Goal: Task Accomplishment & Management: Manage account settings

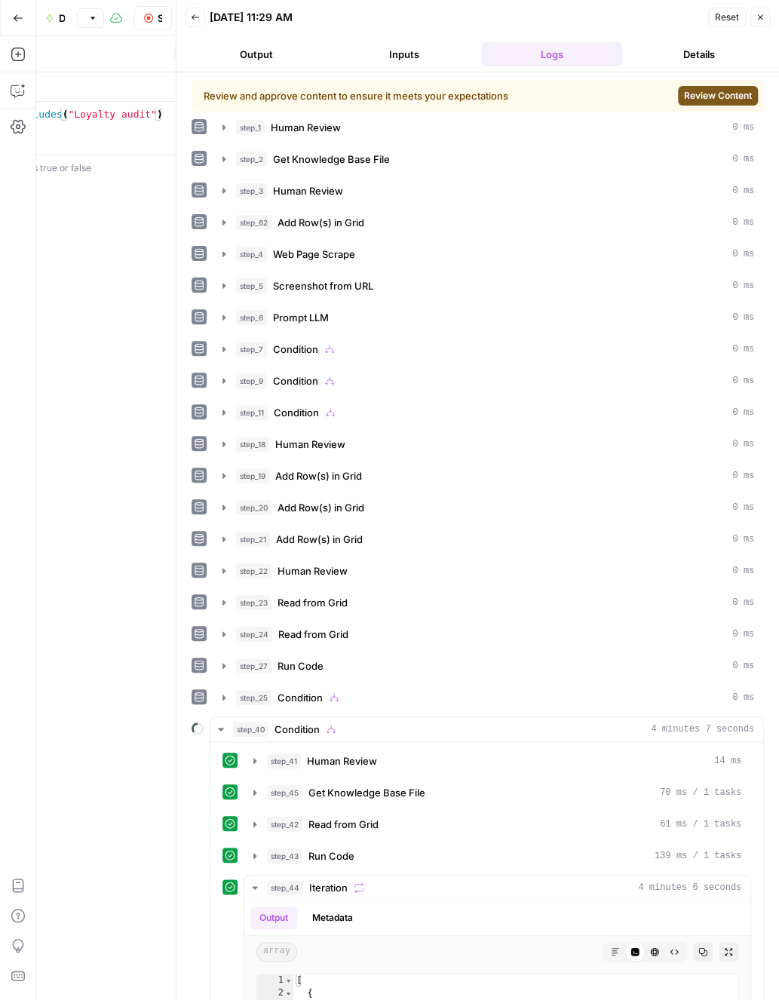
scroll to position [1251, 0]
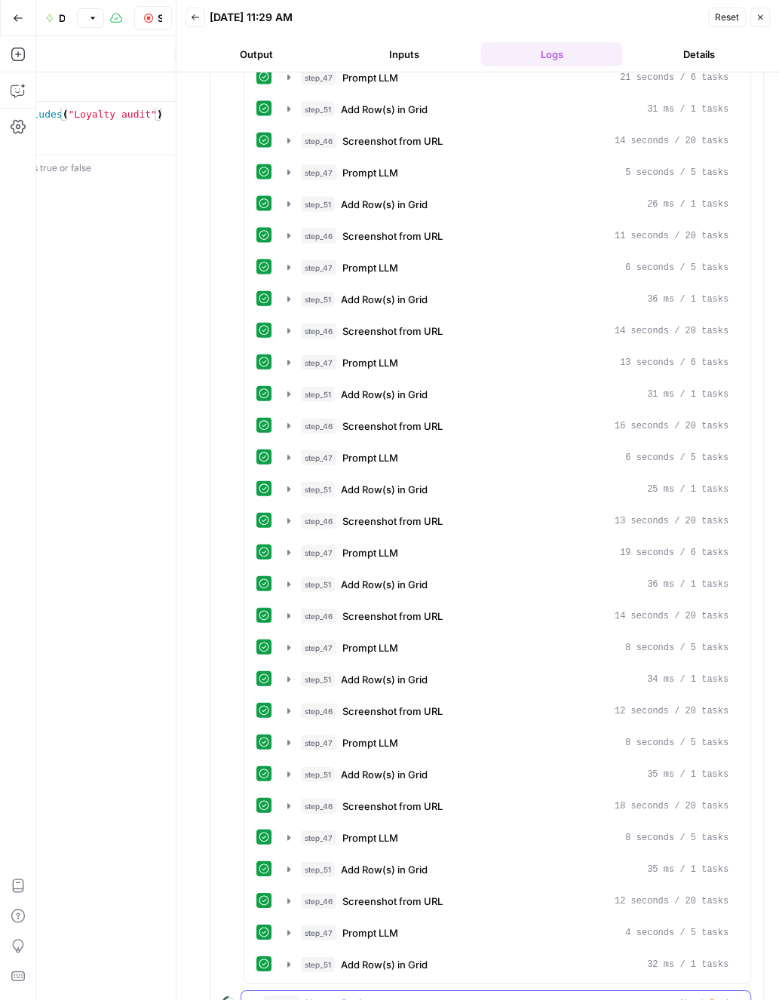
click at [514, 996] on div "step_53 Human Review Needs Review" at bounding box center [502, 1003] width 477 height 15
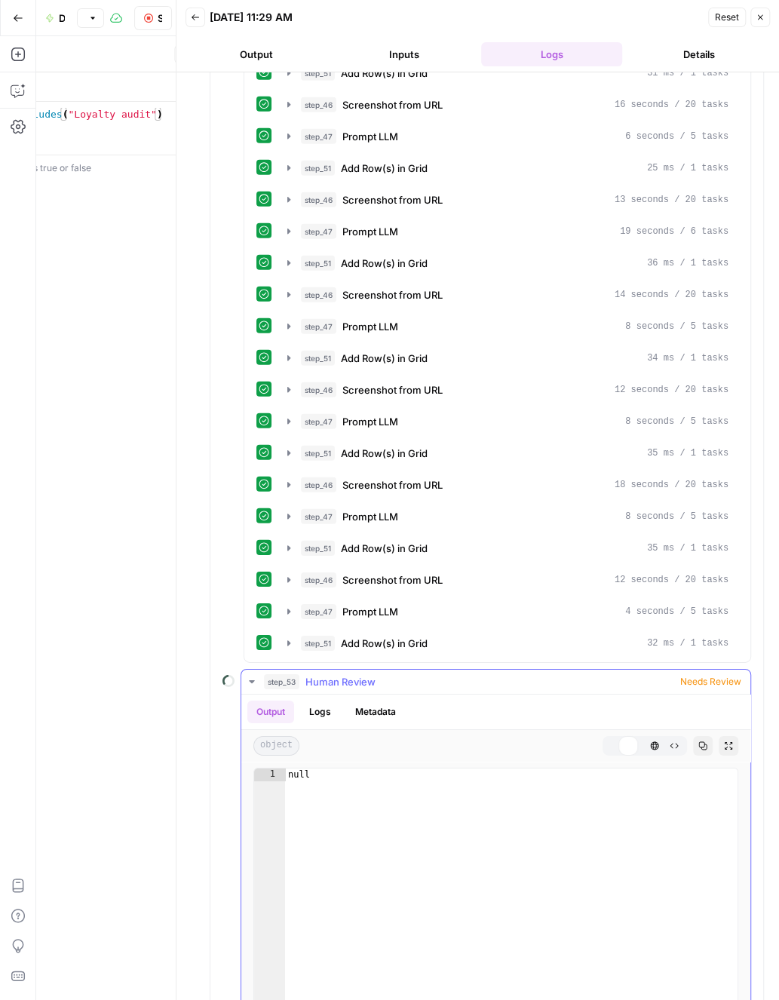
scroll to position [1629, 0]
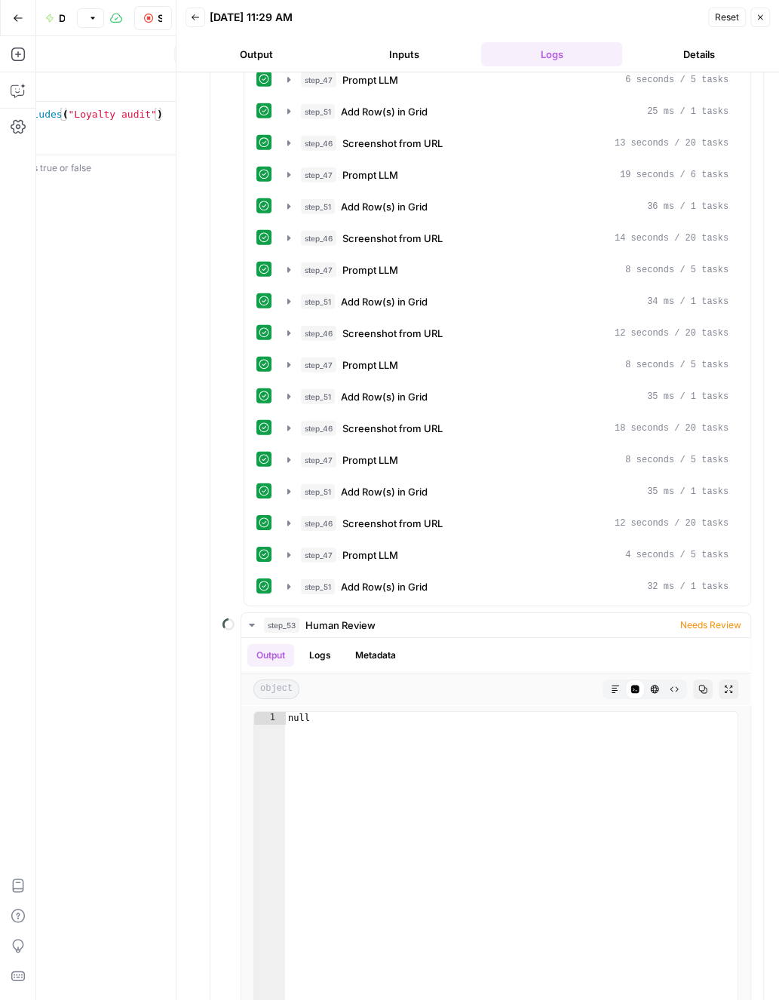
click at [703, 44] on button "Details" at bounding box center [699, 54] width 142 height 24
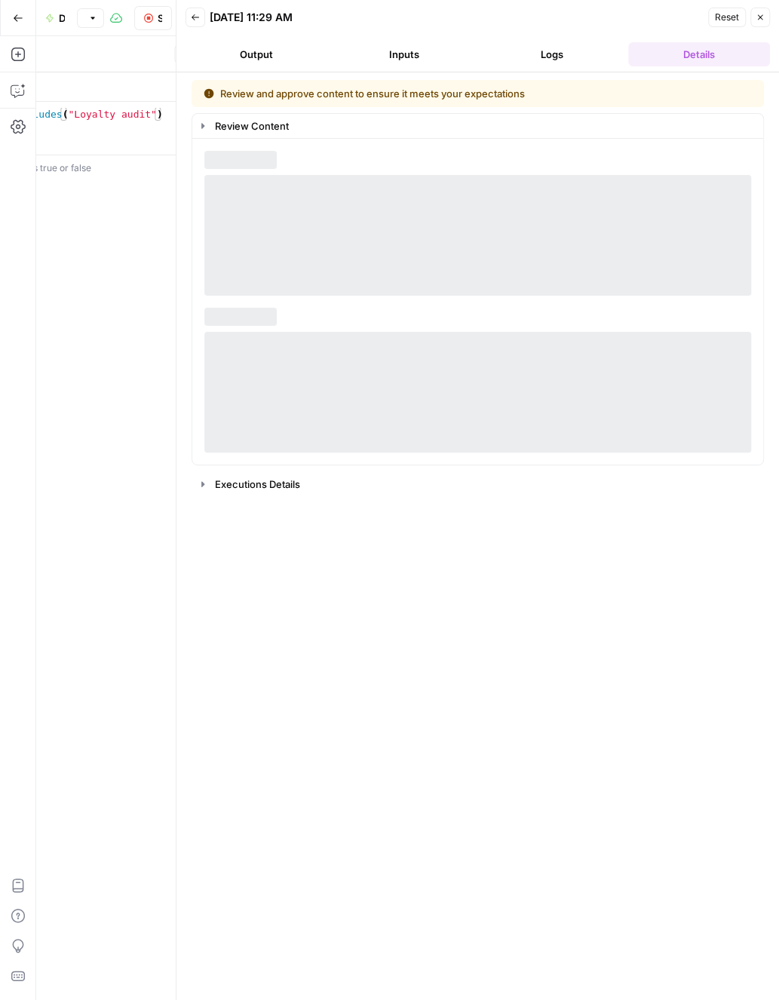
scroll to position [0, 0]
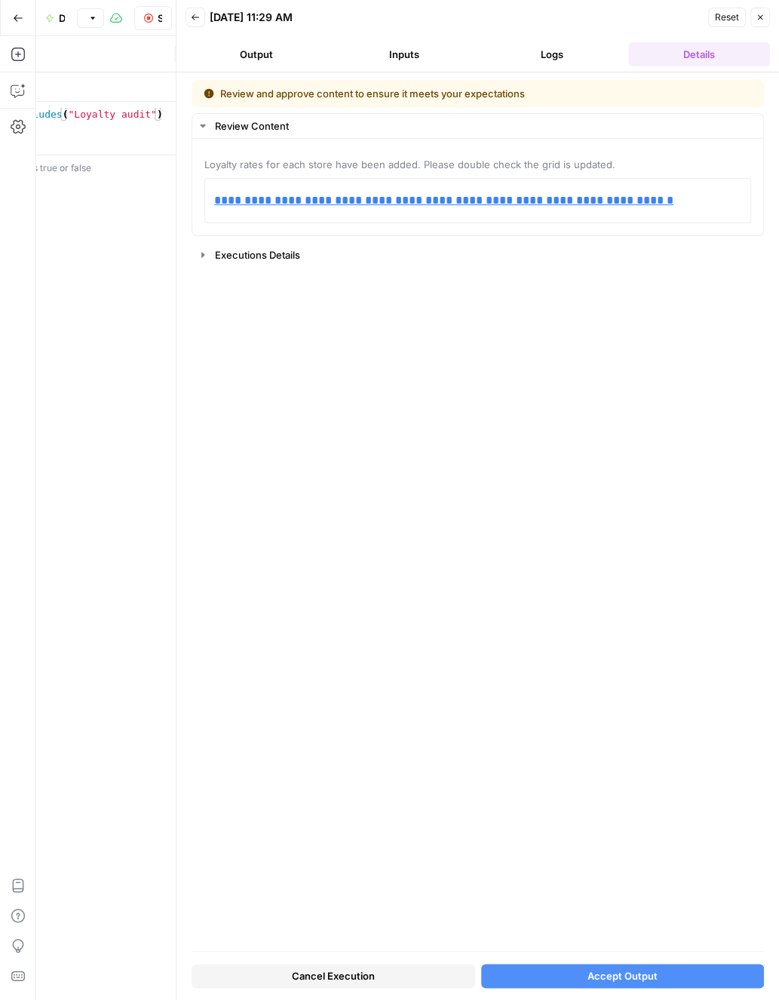
click at [652, 984] on button "Accept Output" at bounding box center [623, 976] width 284 height 24
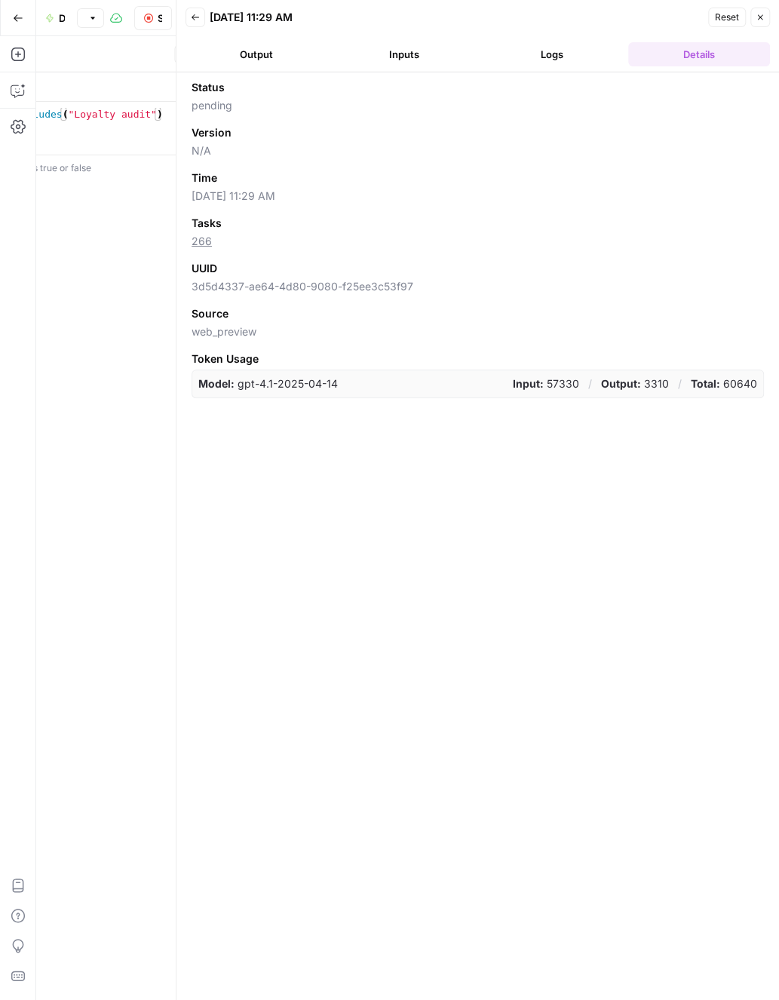
click at [567, 64] on button "Logs" at bounding box center [552, 54] width 142 height 24
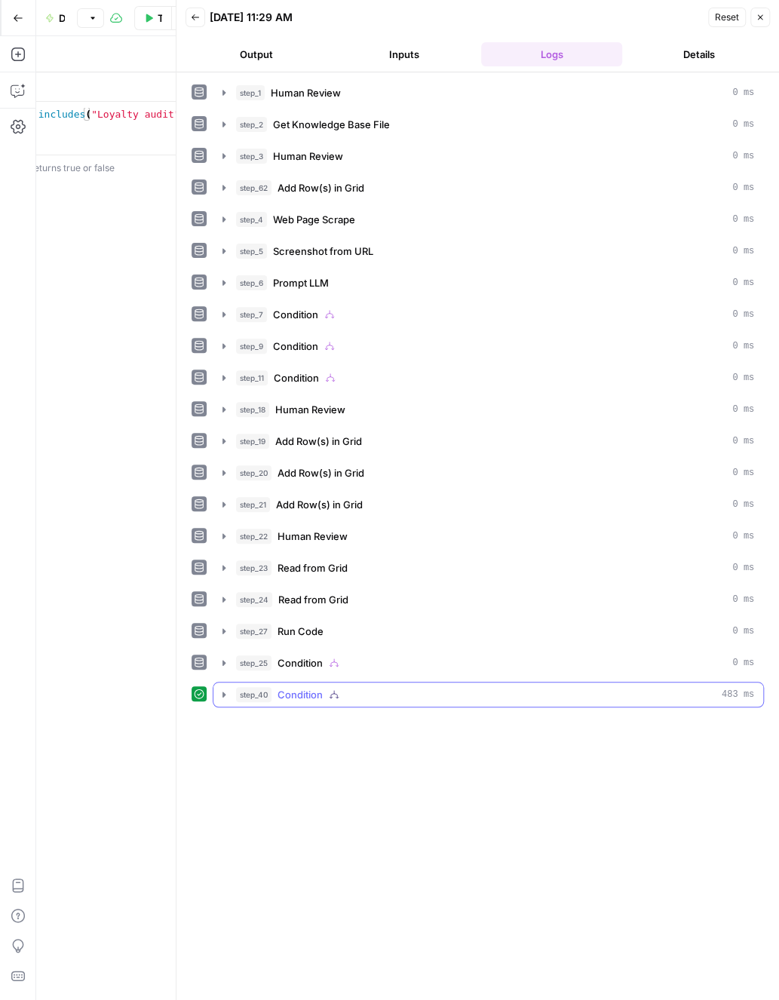
click at [414, 687] on div "step_40 Condition 483 ms" at bounding box center [495, 694] width 518 height 15
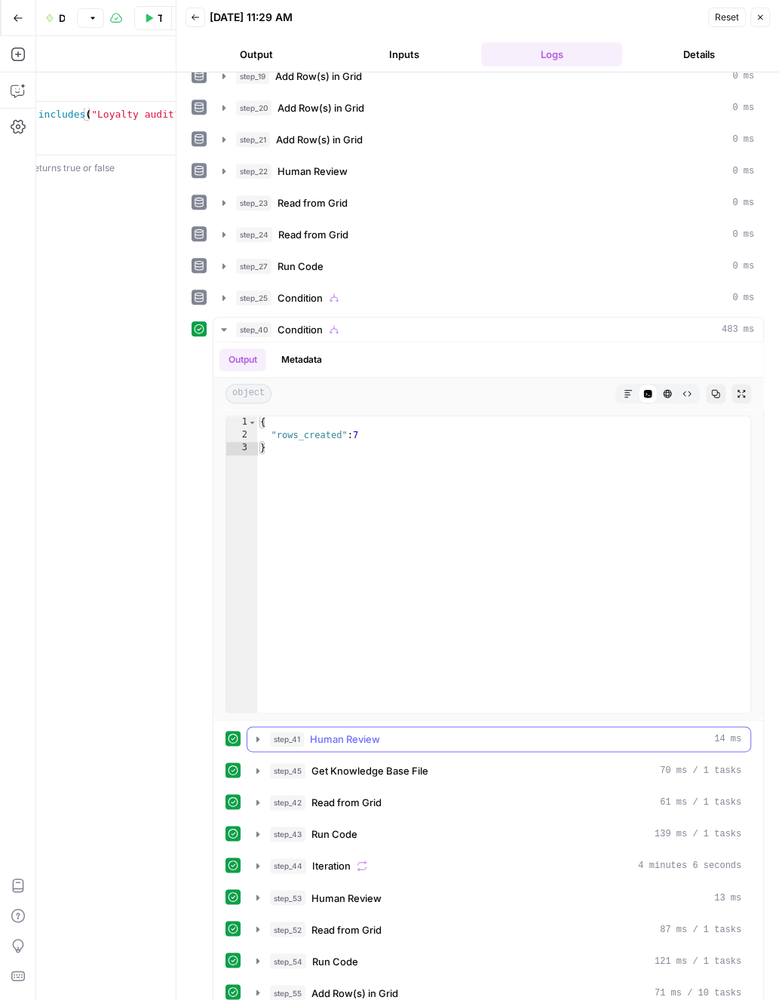
scroll to position [368, 0]
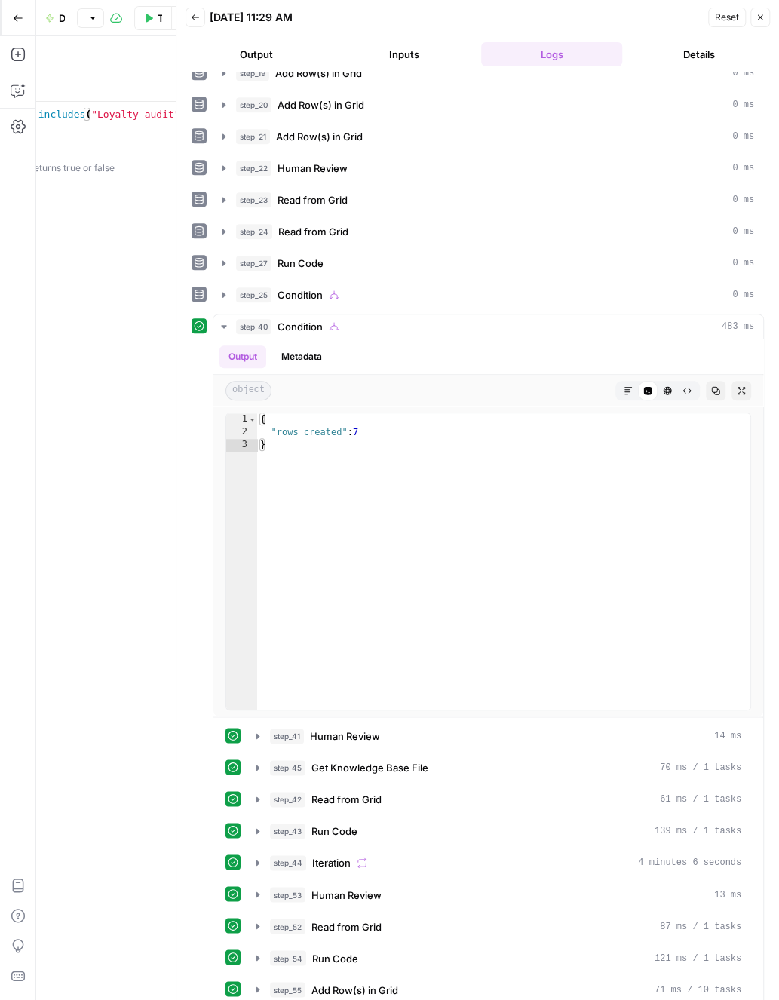
click at [763, 16] on icon "button" at bounding box center [760, 17] width 9 height 9
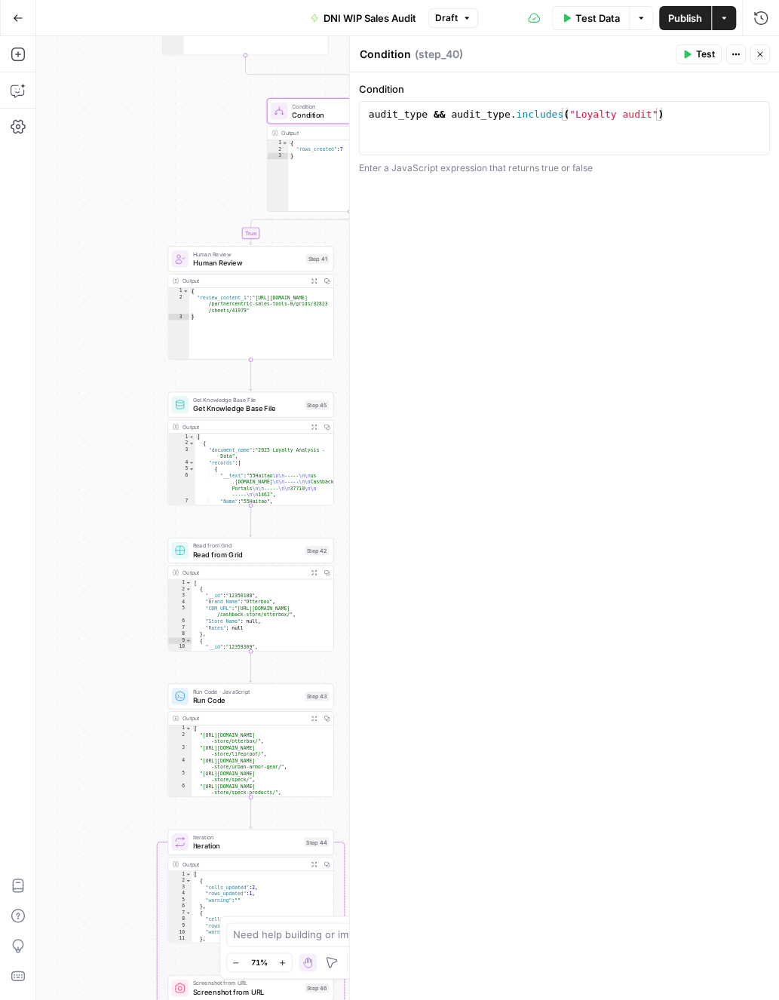
drag, startPoint x: 88, startPoint y: 710, endPoint x: 52, endPoint y: 288, distance: 423.2
click at [60, 287] on div "true true false true false true true true false false false false Workflow Inpu…" at bounding box center [407, 518] width 743 height 964
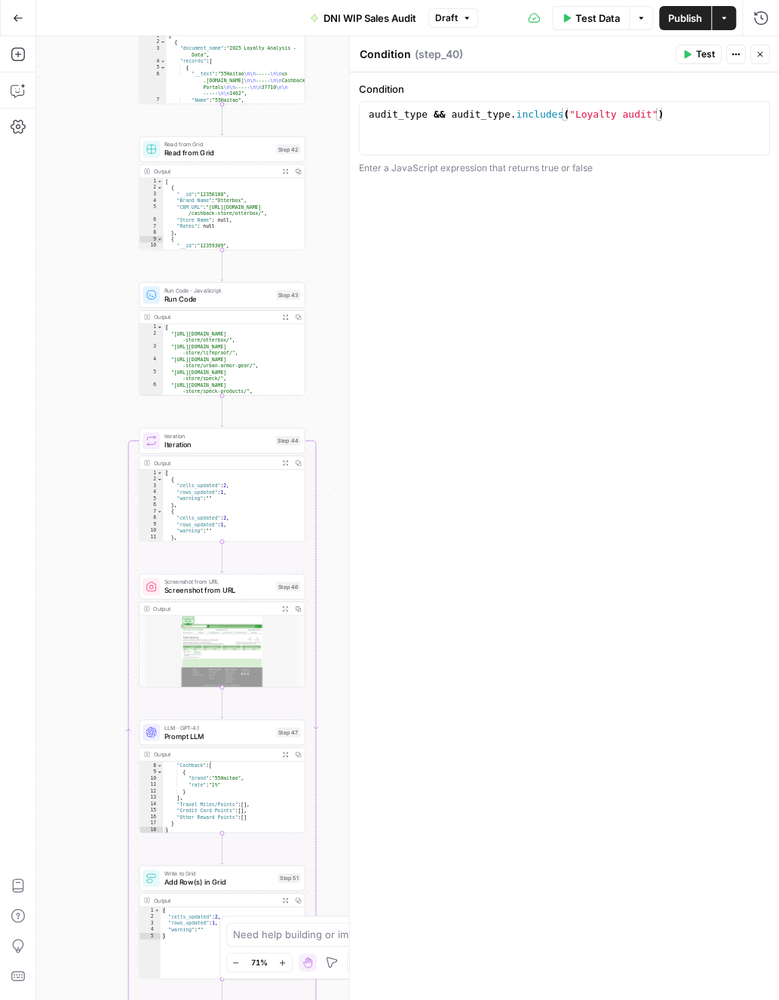
drag, startPoint x: 51, startPoint y: 646, endPoint x: 60, endPoint y: 353, distance: 293.6
click at [60, 354] on div "true true false true false true true true false false false false Workflow Inpu…" at bounding box center [407, 518] width 743 height 964
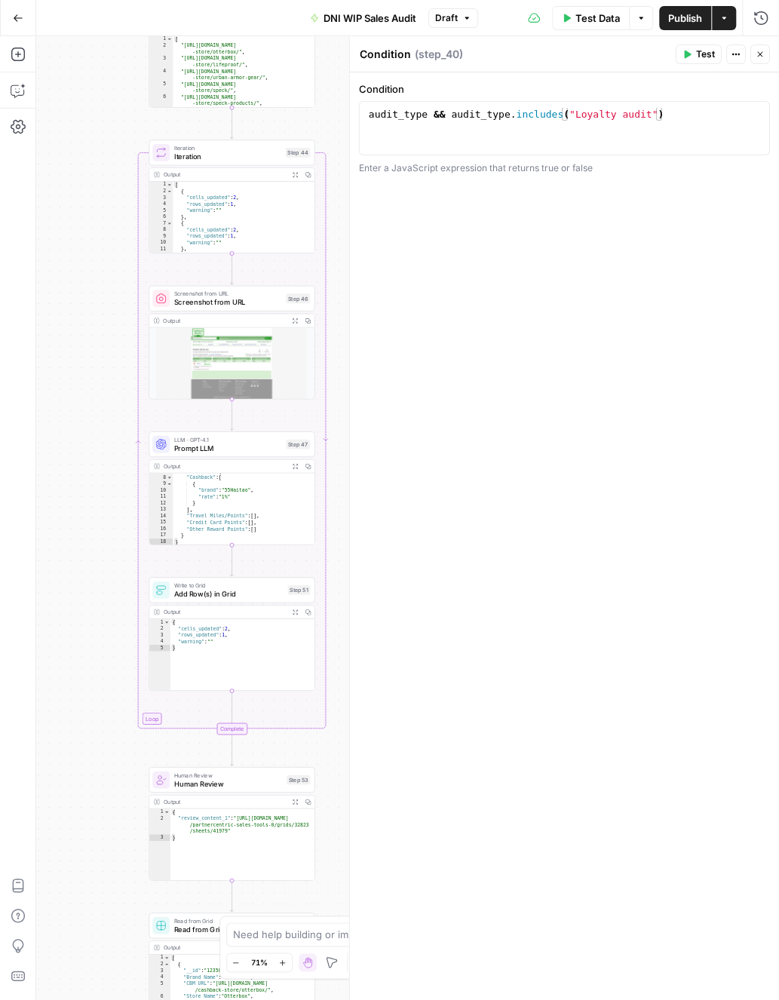
drag, startPoint x: 103, startPoint y: 722, endPoint x: 99, endPoint y: 384, distance: 338.0
click at [99, 401] on div "true true false true false true true true false false false false Workflow Inpu…" at bounding box center [407, 518] width 743 height 964
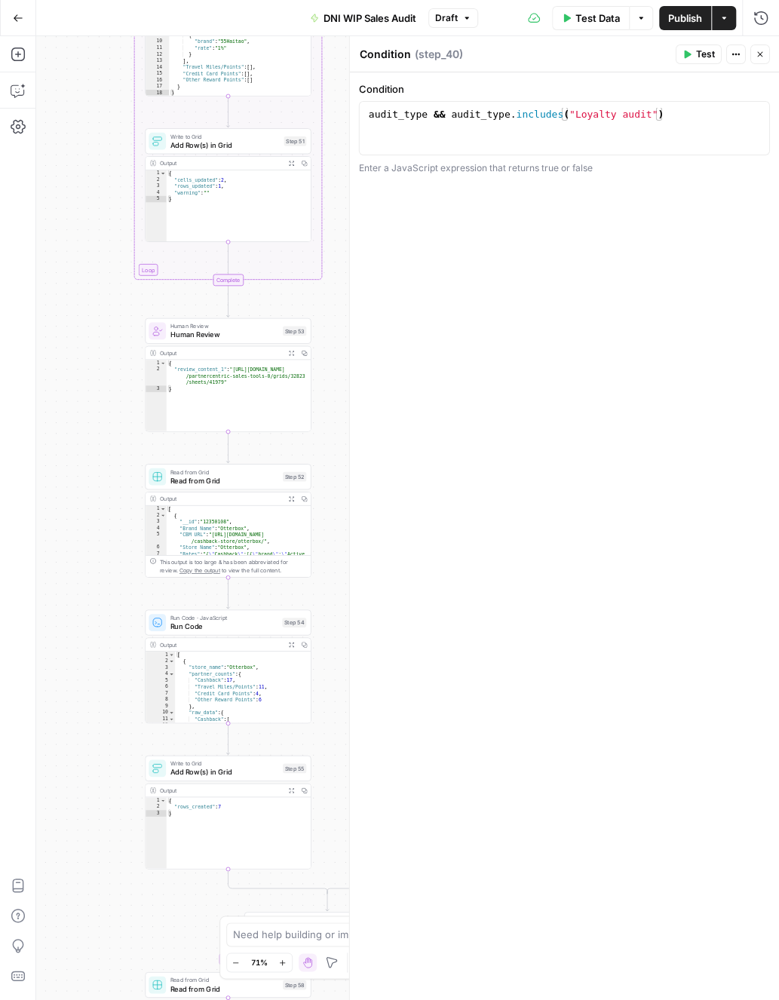
drag, startPoint x: 119, startPoint y: 667, endPoint x: 144, endPoint y: 390, distance: 278.0
click at [144, 396] on div "true true false true false true true true false false false false Workflow Inpu…" at bounding box center [407, 518] width 743 height 964
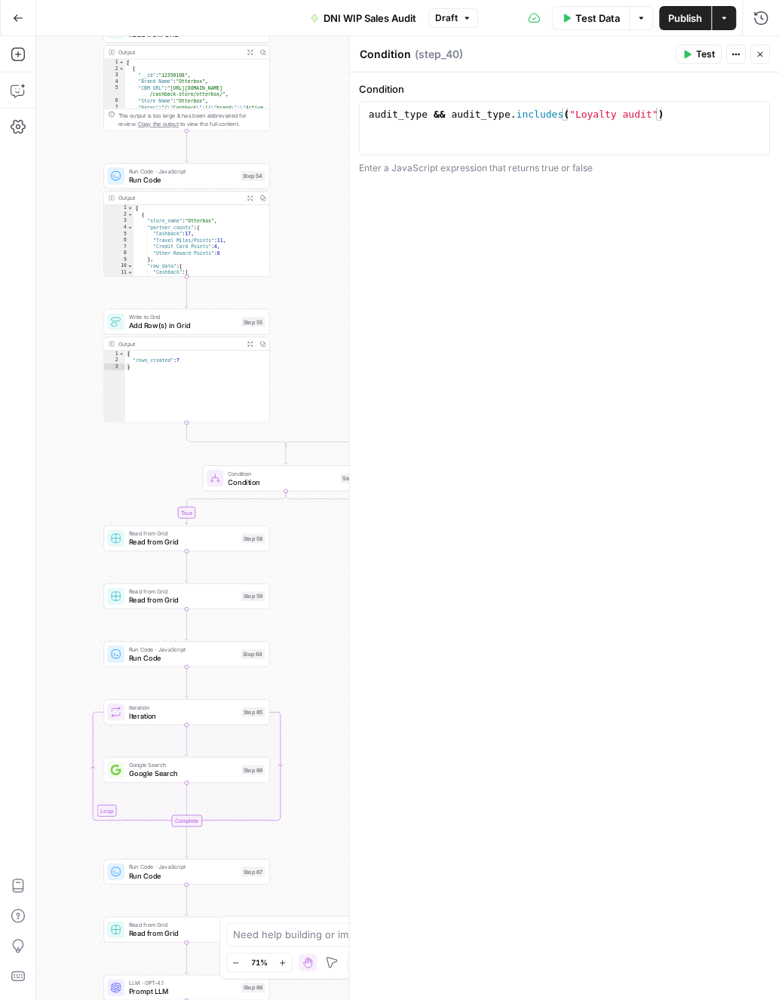
drag, startPoint x: 154, startPoint y: 786, endPoint x: 88, endPoint y: 498, distance: 295.7
click at [88, 498] on div "true true false true false true true true false false false false Workflow Inpu…" at bounding box center [407, 518] width 743 height 964
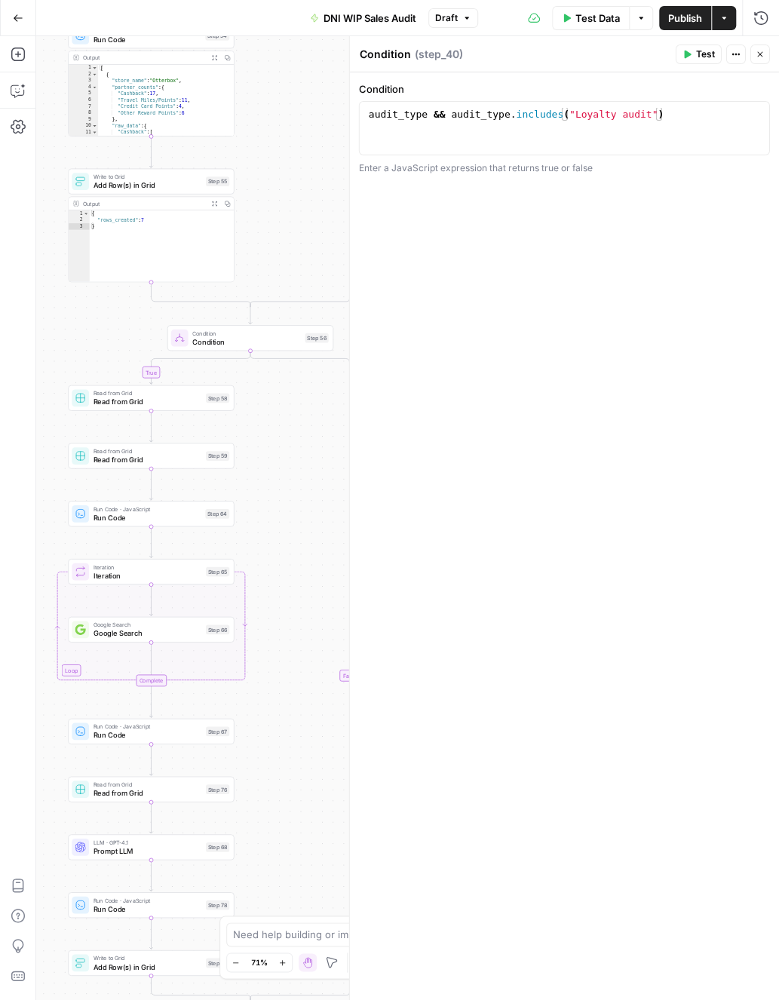
drag, startPoint x: 307, startPoint y: 737, endPoint x: 272, endPoint y: 648, distance: 95.8
click at [272, 649] on div "true true false true false true true true false false false false Workflow Inpu…" at bounding box center [407, 518] width 743 height 964
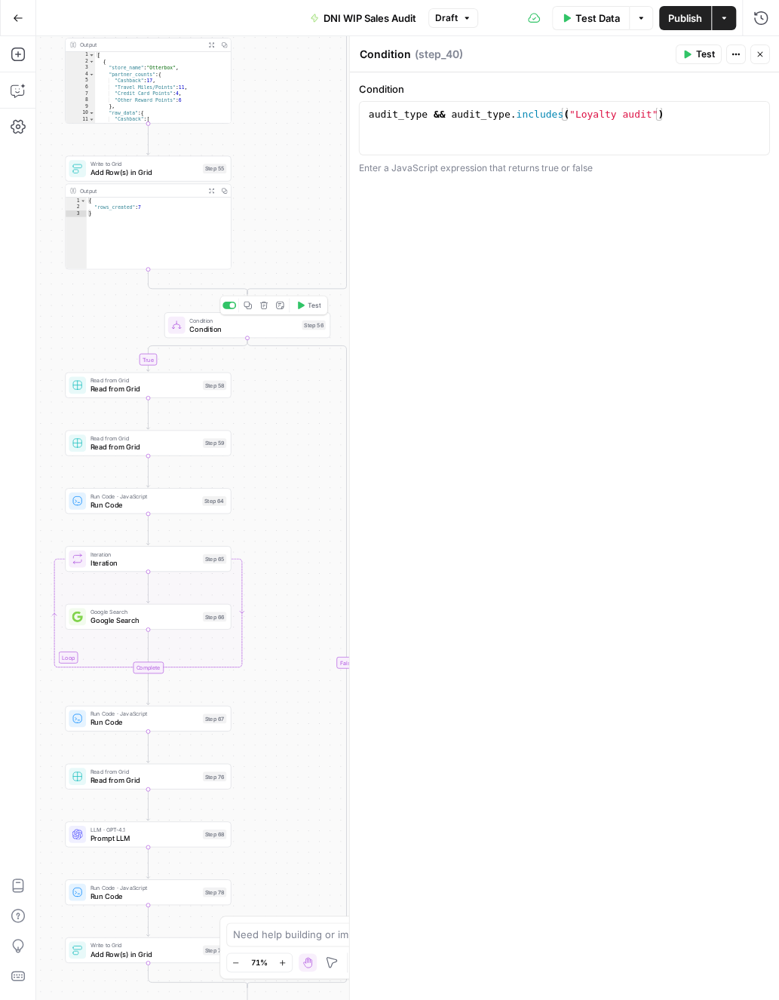
click at [253, 329] on span "Condition" at bounding box center [243, 329] width 109 height 11
click at [318, 302] on span "Test" at bounding box center [314, 305] width 13 height 10
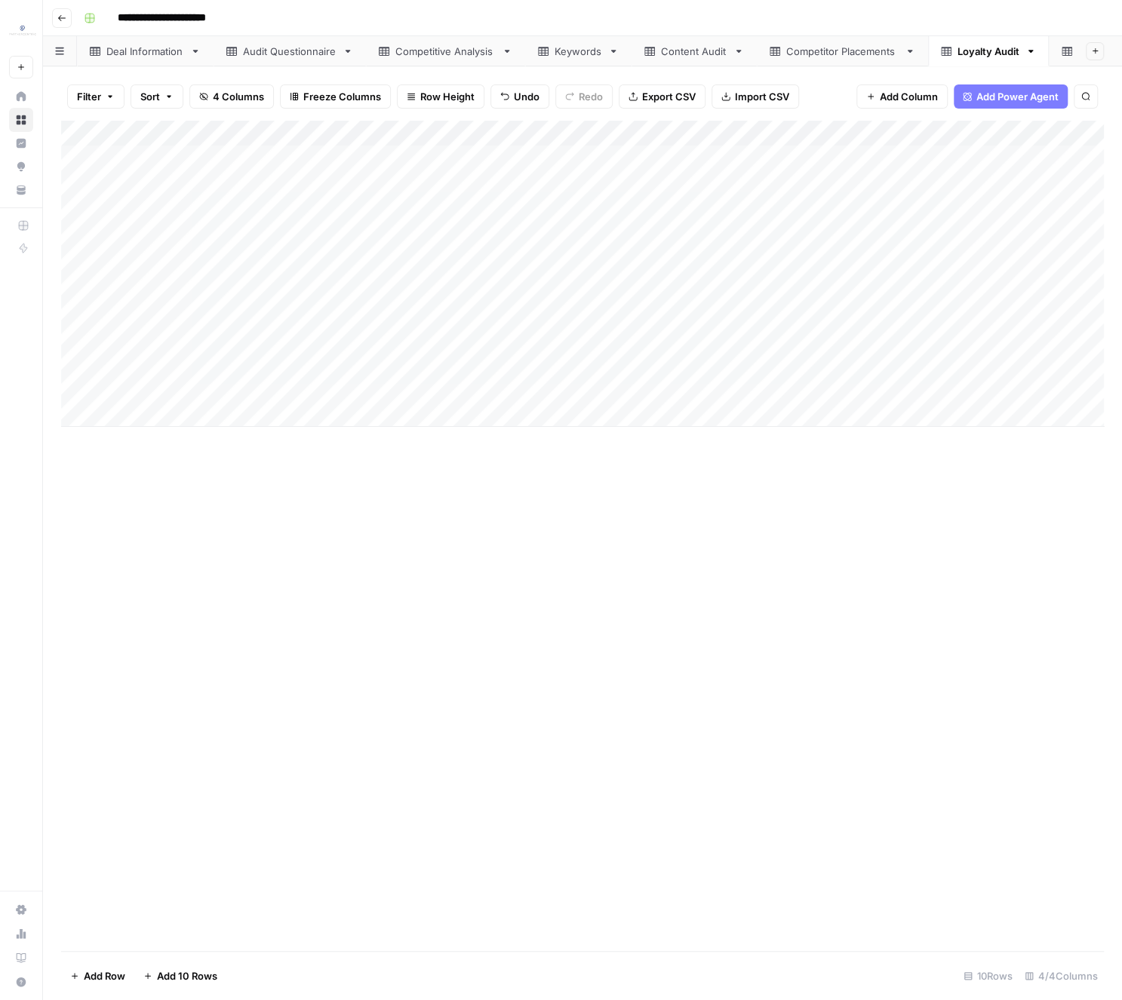
click at [1061, 50] on icon at bounding box center [1066, 51] width 11 height 9
click at [262, 154] on div "Add Column" at bounding box center [582, 325] width 1042 height 409
click at [78, 161] on div "Add Column" at bounding box center [582, 325] width 1042 height 409
click at [82, 309] on div "Add Column" at bounding box center [582, 325] width 1042 height 409
click at [108, 970] on span "Delete 7 Rows" at bounding box center [103, 976] width 66 height 15
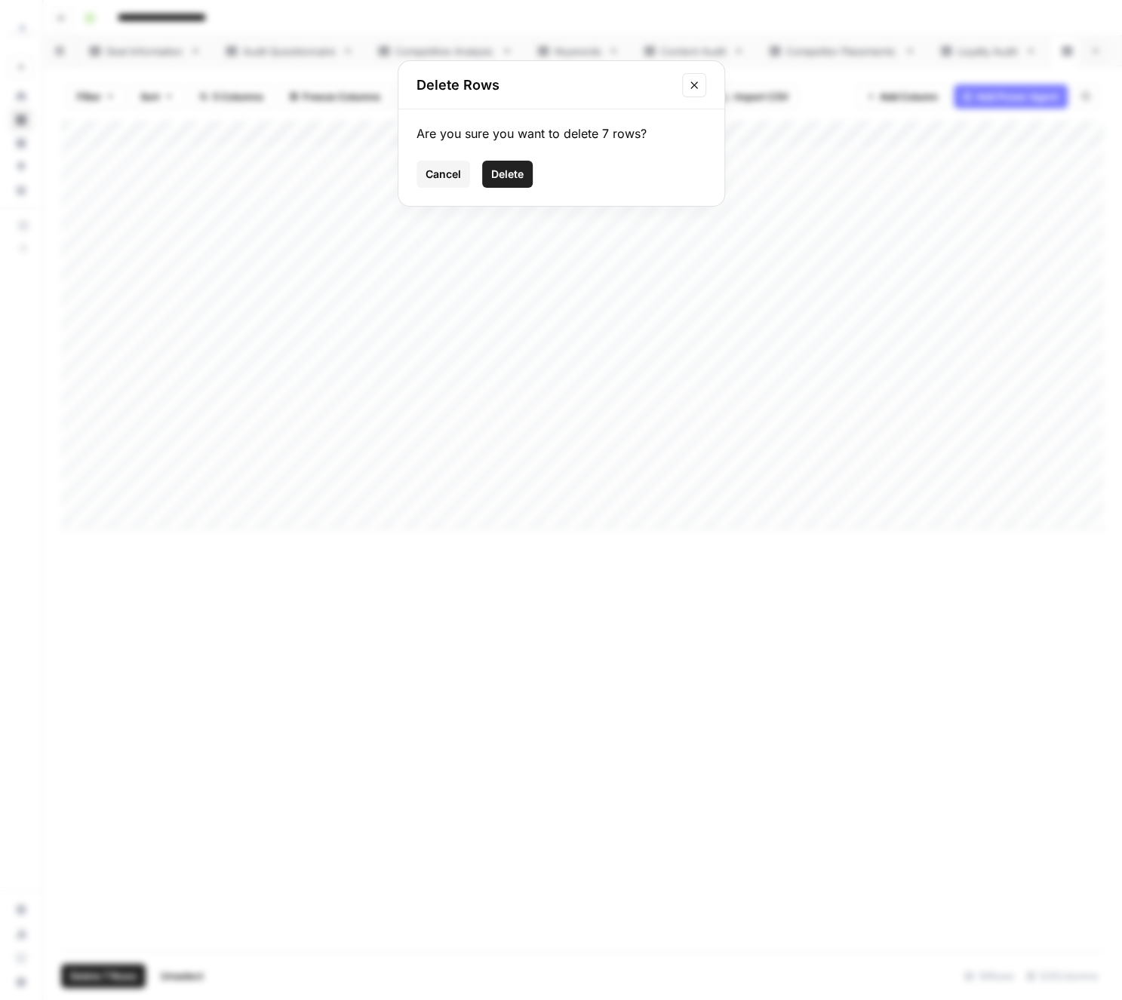
click at [494, 167] on span "Delete" at bounding box center [507, 174] width 32 height 15
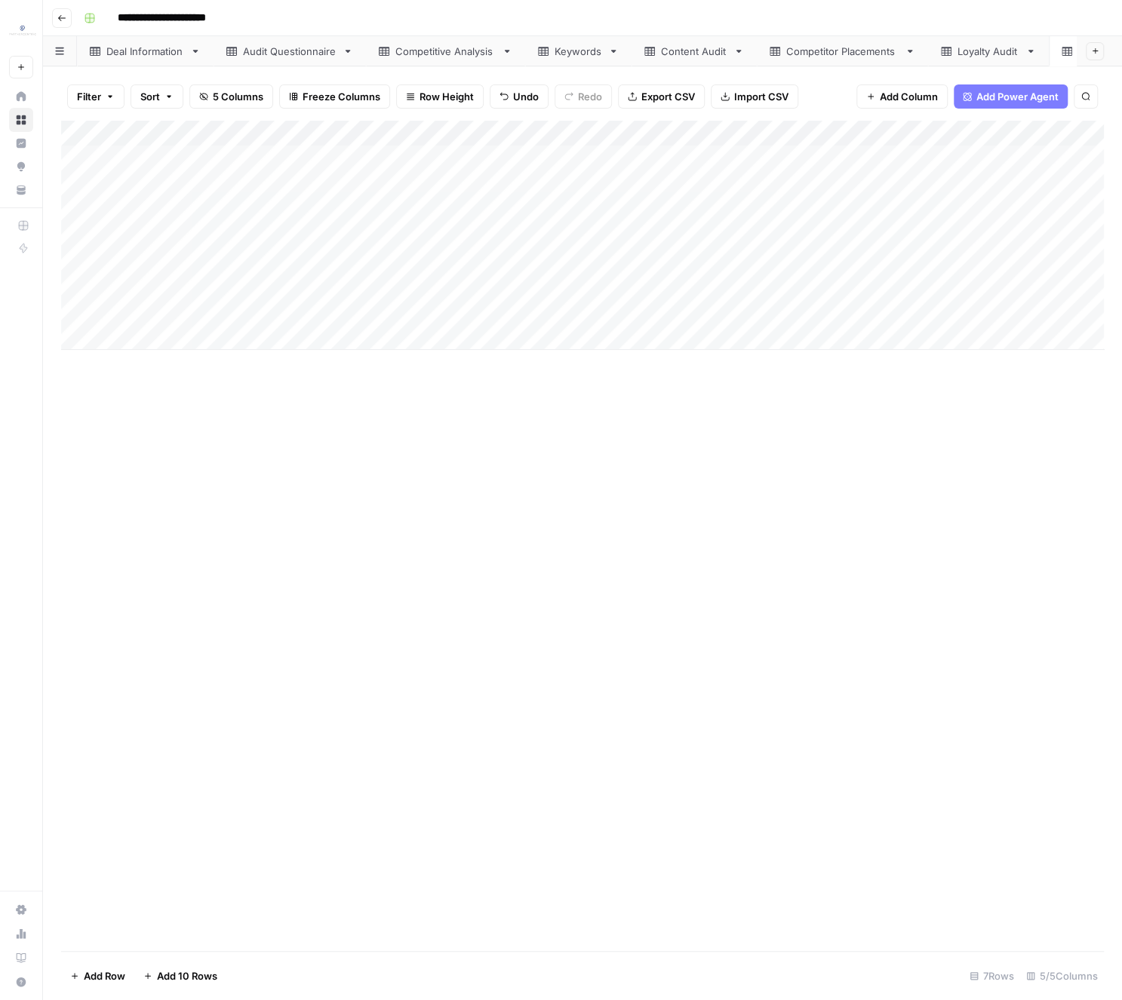
click at [84, 127] on div "Add Column" at bounding box center [582, 235] width 1042 height 229
click at [223, 609] on div "Add Column" at bounding box center [582, 536] width 1042 height 831
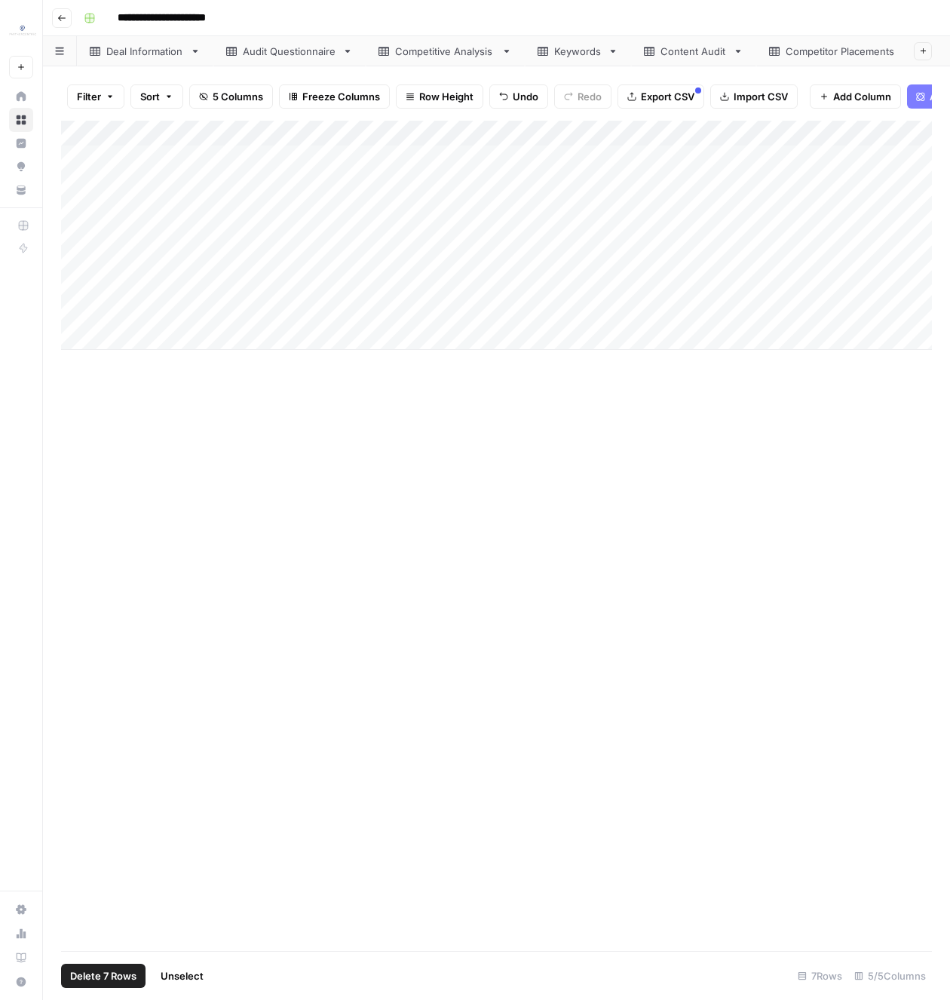
click at [139, 44] on div "Deal Information" at bounding box center [145, 51] width 78 height 15
click at [84, 133] on div "Add Column" at bounding box center [496, 158] width 871 height 75
click at [459, 50] on div "Competitive Analysis" at bounding box center [445, 51] width 100 height 15
click at [399, 204] on div "Add Column" at bounding box center [496, 261] width 871 height 281
click at [692, 44] on div "Content Audit" at bounding box center [694, 51] width 66 height 15
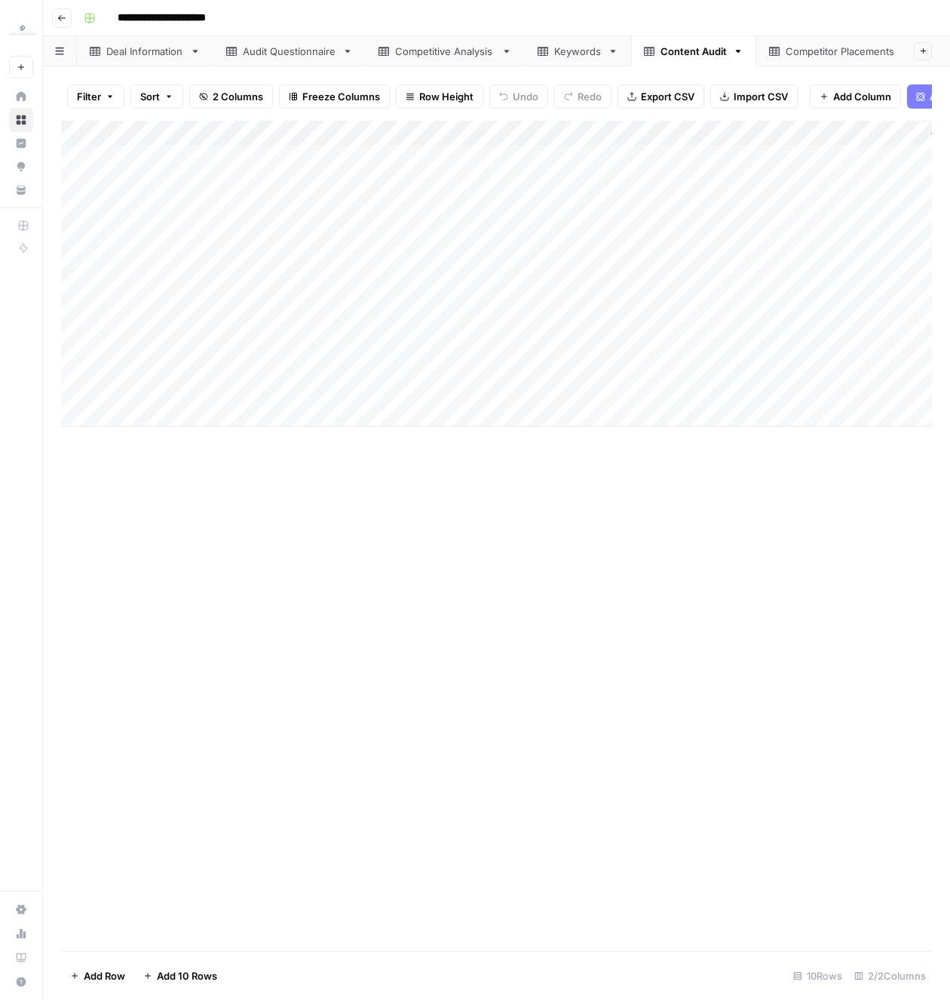
click at [399, 348] on div "Add Column" at bounding box center [496, 274] width 871 height 306
click at [789, 52] on div "Competitor Placements" at bounding box center [842, 51] width 112 height 15
click at [677, 48] on div "Loyalty Audit" at bounding box center [686, 51] width 62 height 15
click at [269, 155] on div "Add Column" at bounding box center [496, 274] width 871 height 306
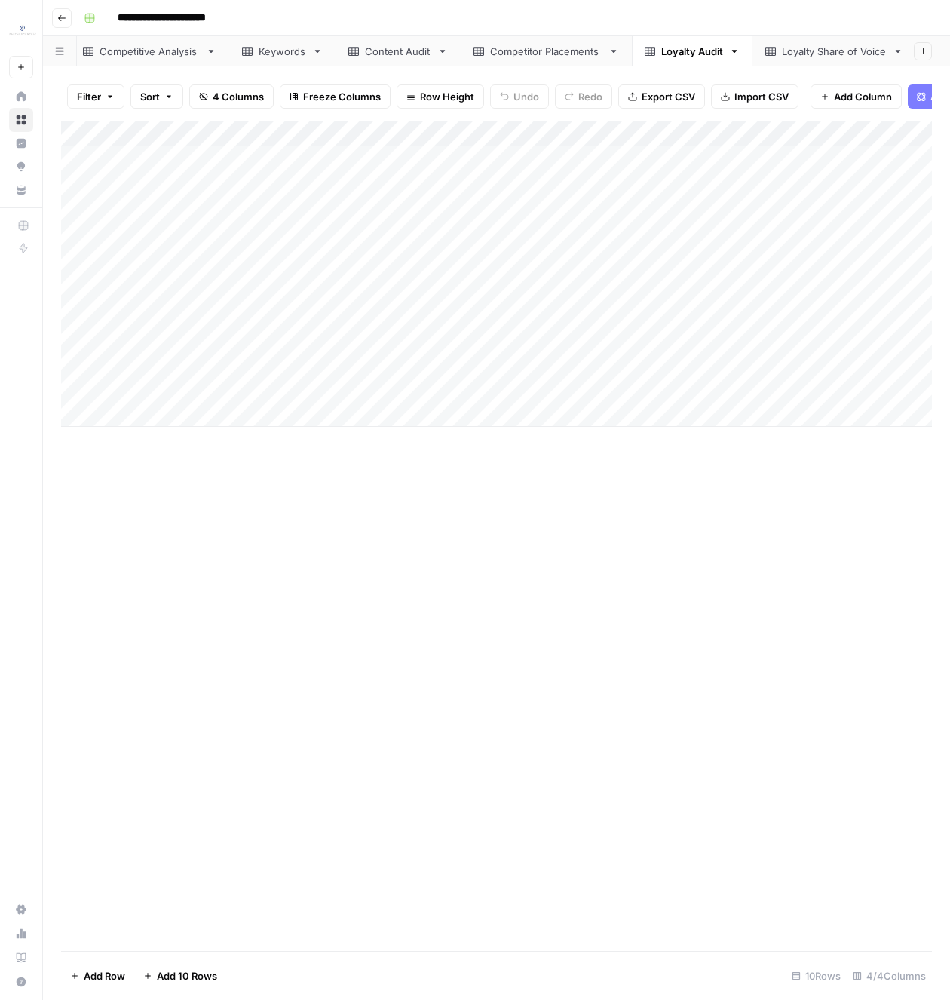
scroll to position [0, 302]
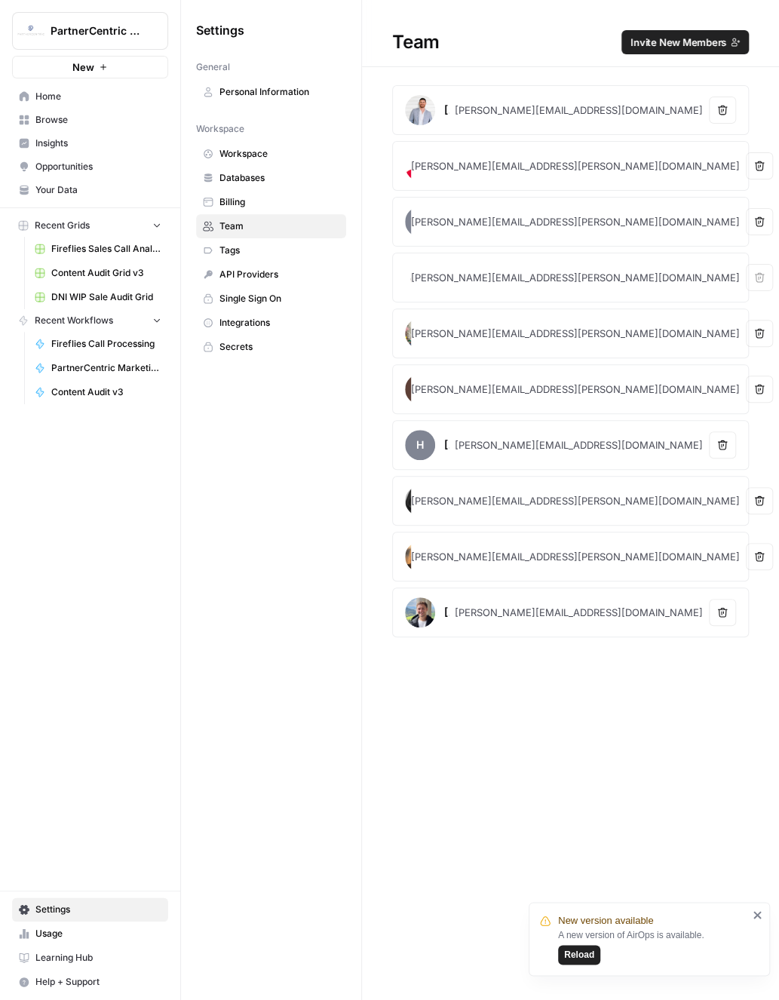
click at [732, 111] on button "Remove user" at bounding box center [722, 110] width 27 height 27
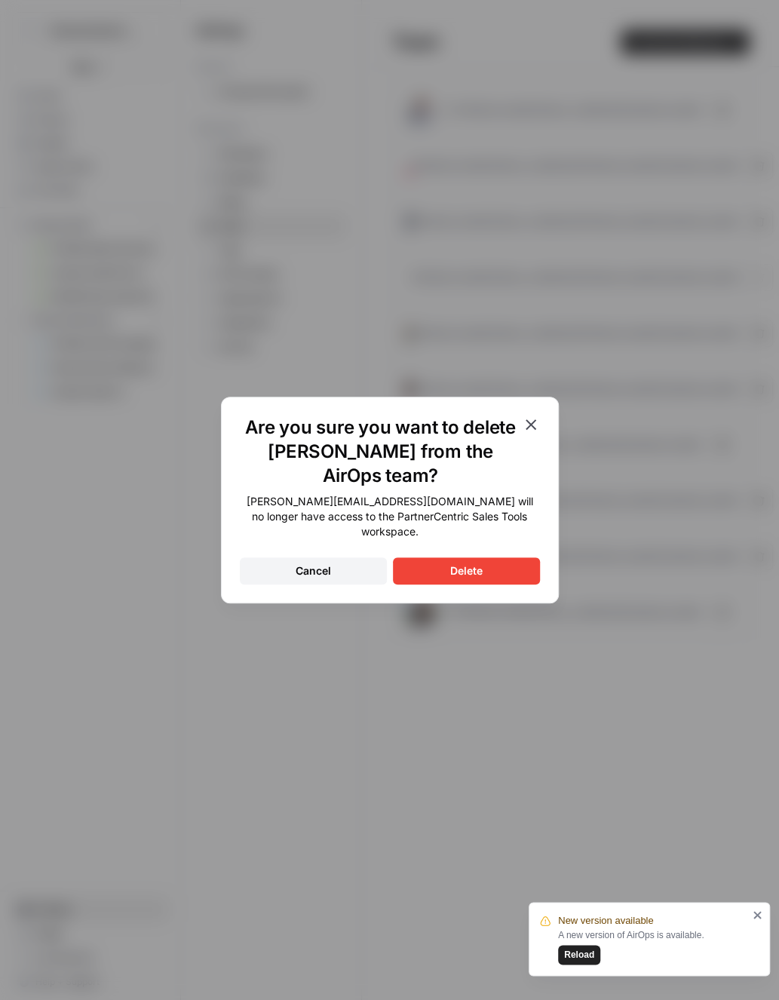
click at [508, 562] on button "Delete" at bounding box center [466, 570] width 147 height 27
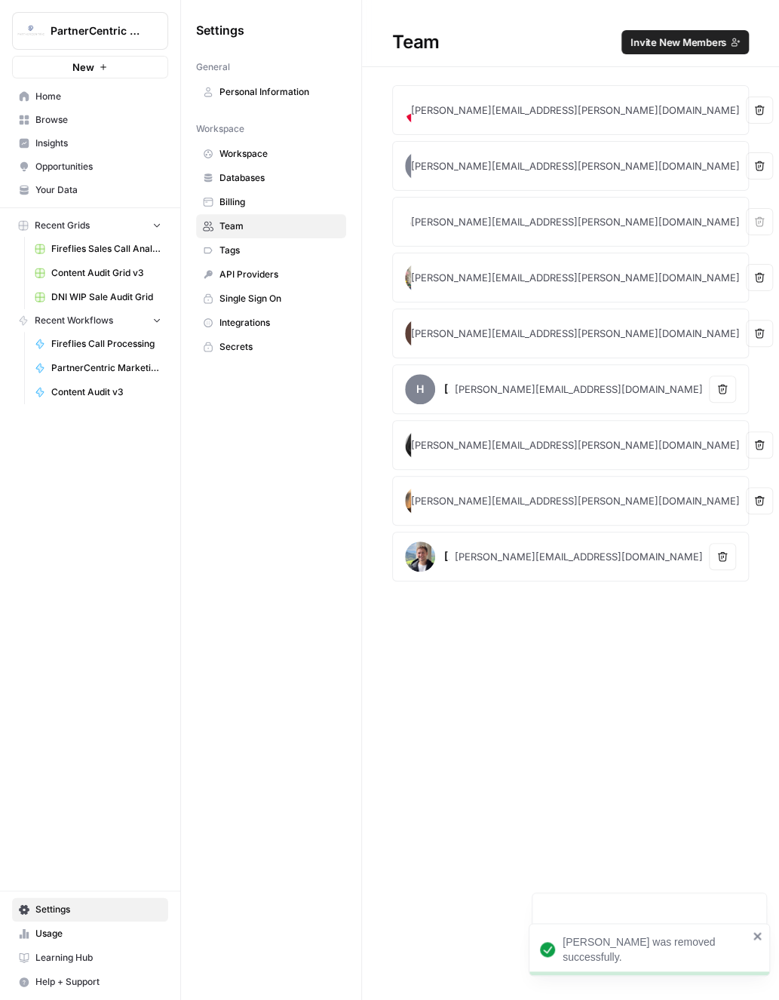
click at [524, 649] on div "Team Invite New Members Alisa Crowley alisa.crowley@partnercentric.com Remove u…" at bounding box center [570, 500] width 417 height 1000
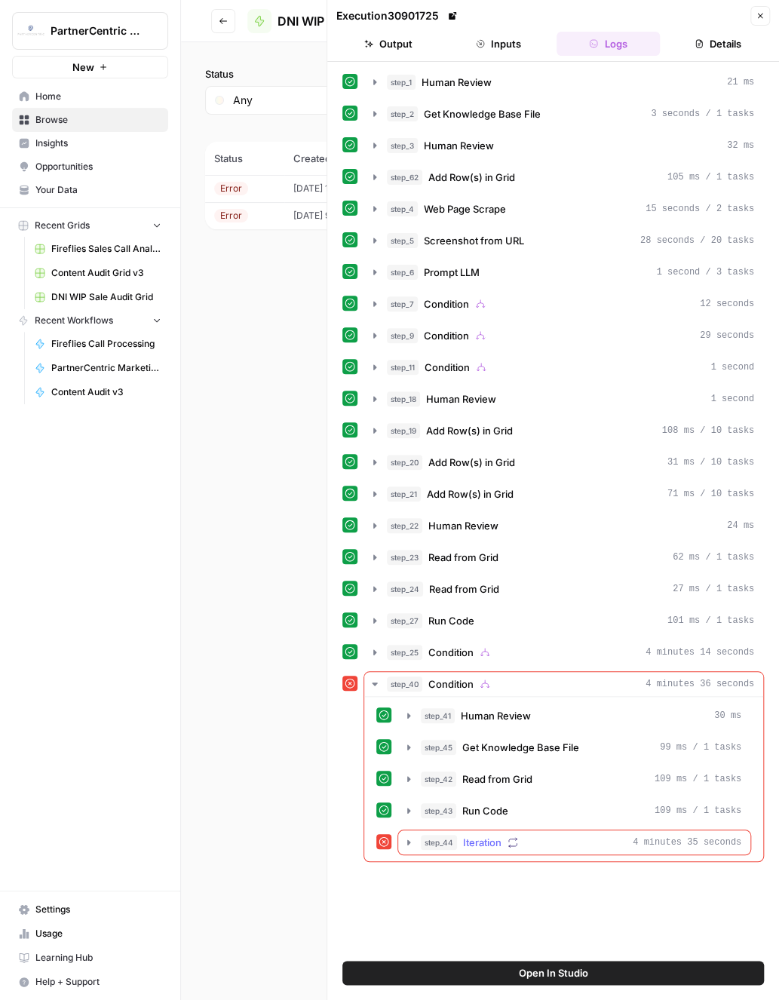
click at [542, 835] on div "step_44 Iteration 4 minutes 35 seconds" at bounding box center [581, 842] width 321 height 15
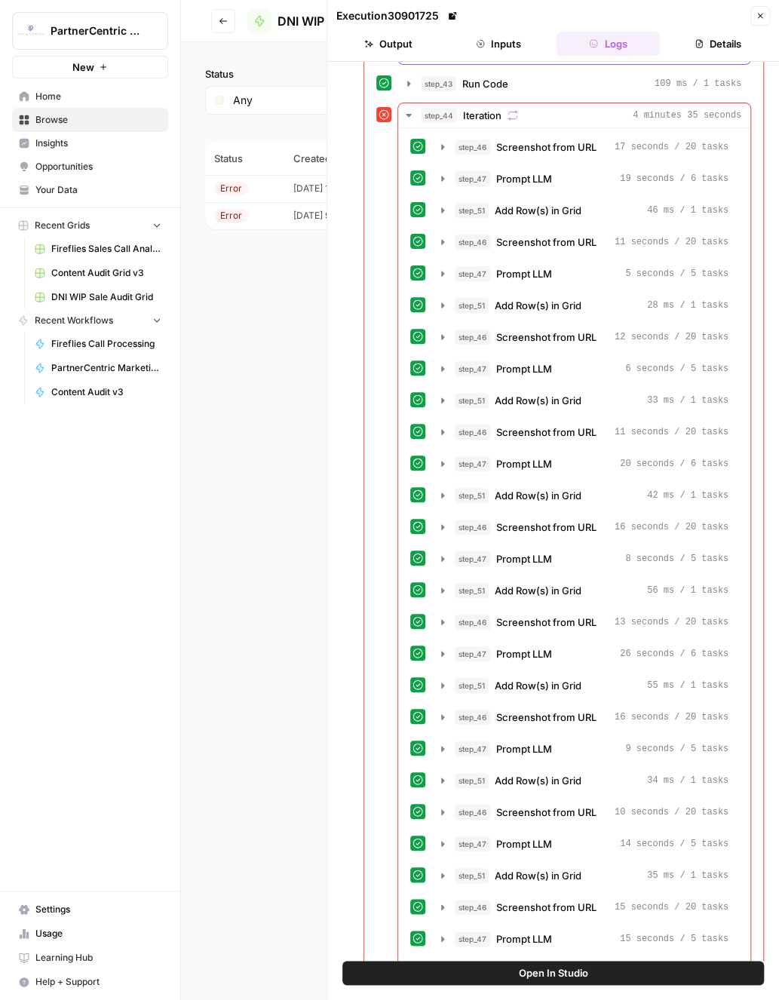
scroll to position [806, 0]
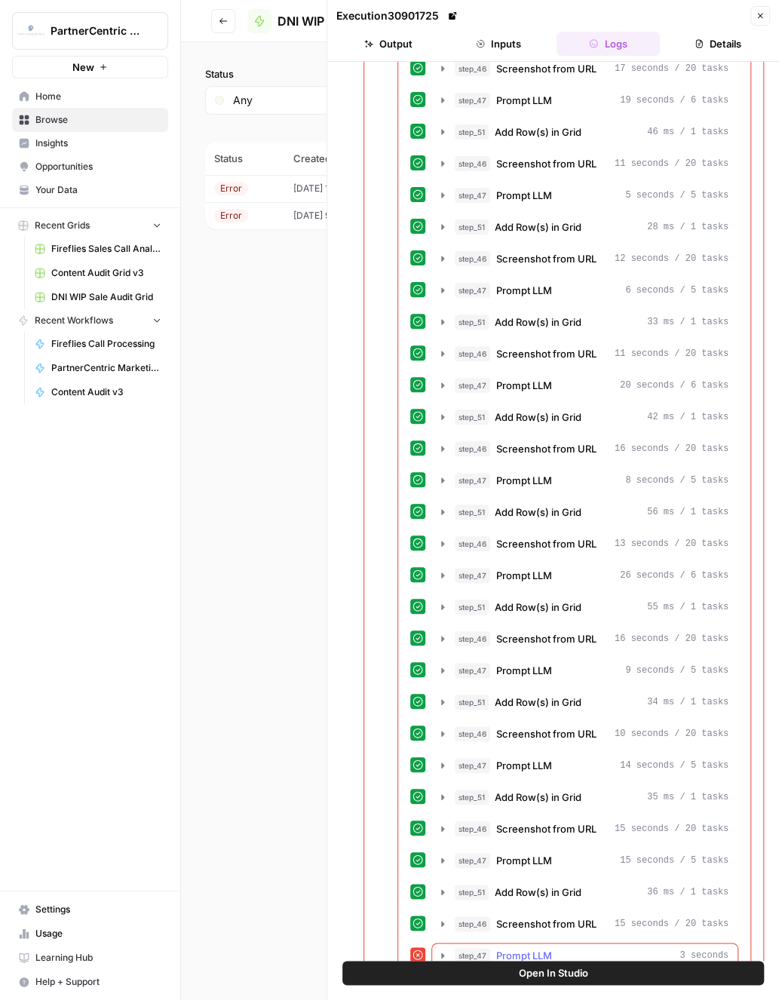
click at [576, 948] on div "step_47 Prompt LLM 3 seconds" at bounding box center [592, 955] width 274 height 15
